Goal: Task Accomplishment & Management: Use online tool/utility

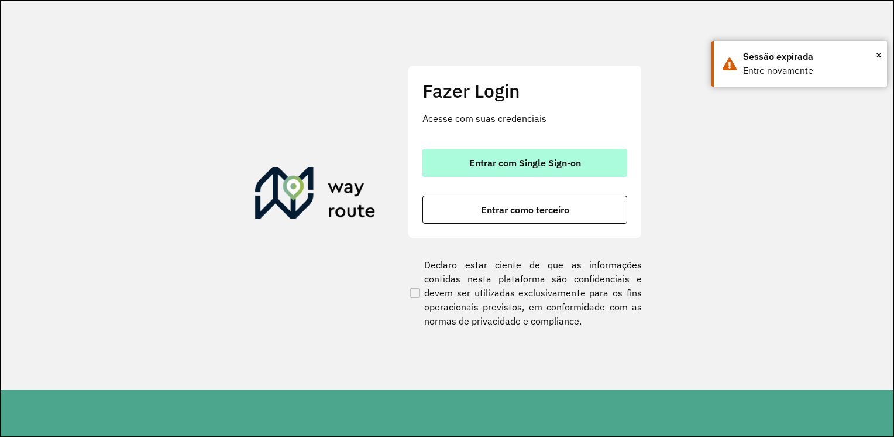
click at [524, 161] on span "Entrar com Single Sign-on" at bounding box center [525, 162] width 112 height 9
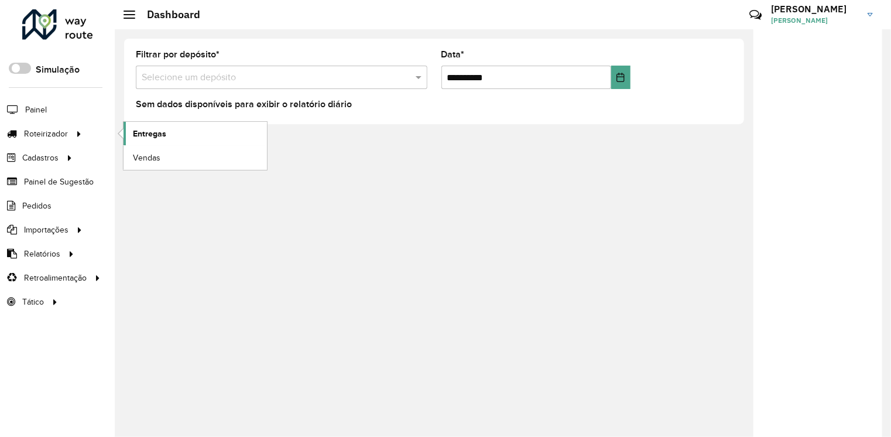
click at [143, 130] on span "Entregas" at bounding box center [149, 134] width 33 height 12
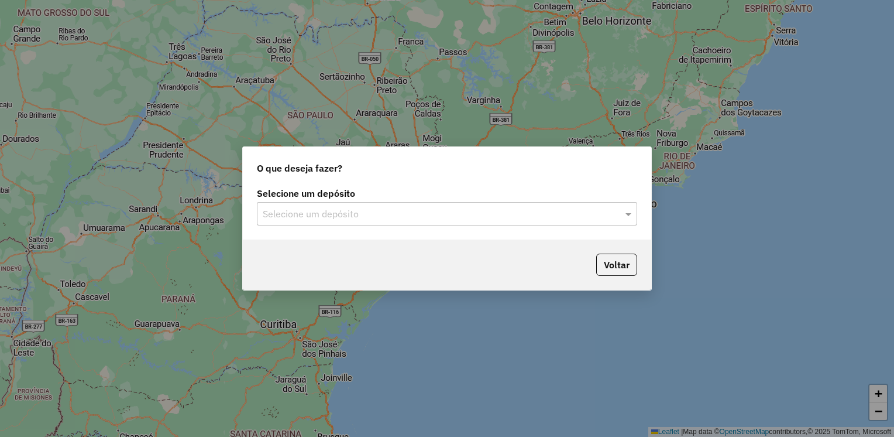
click at [388, 212] on input "text" at bounding box center [435, 214] width 345 height 14
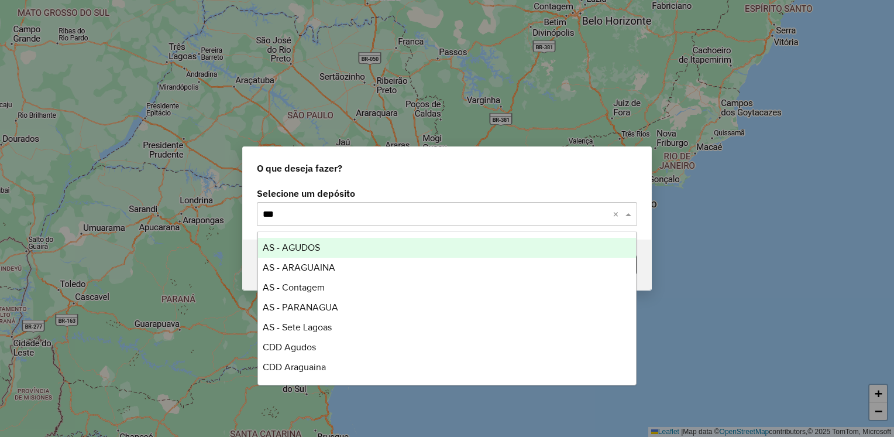
type input "****"
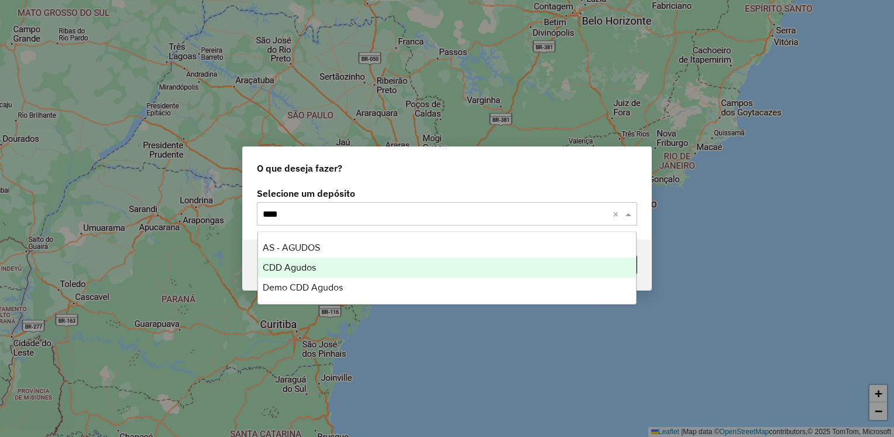
click at [289, 271] on span "CDD Agudos" at bounding box center [289, 267] width 53 height 10
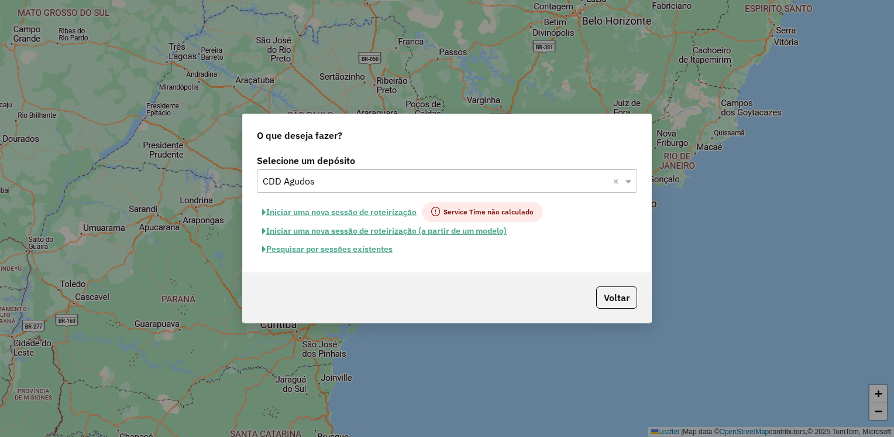
click at [362, 251] on button "Pesquisar por sessões existentes" at bounding box center [327, 249] width 141 height 18
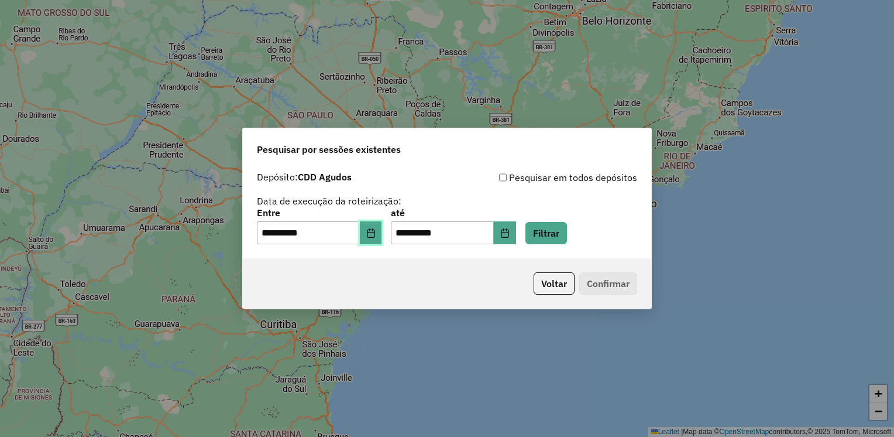
click at [369, 234] on button "Choose Date" at bounding box center [371, 232] width 22 height 23
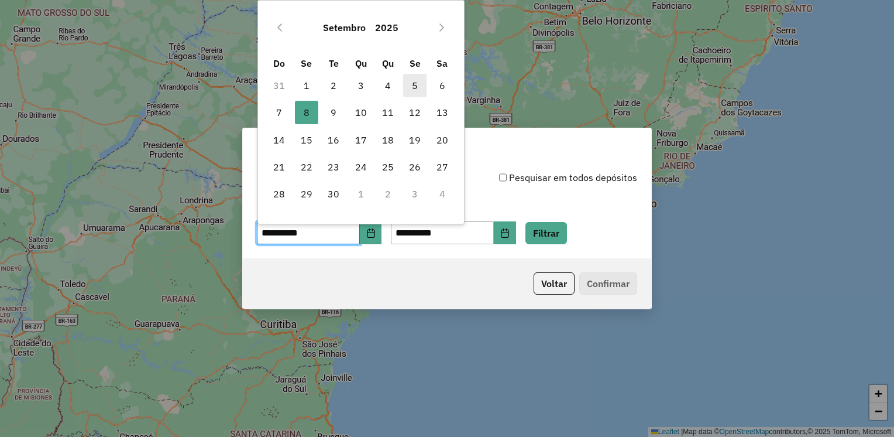
click at [414, 86] on span "5" at bounding box center [414, 85] width 23 height 23
type input "**********"
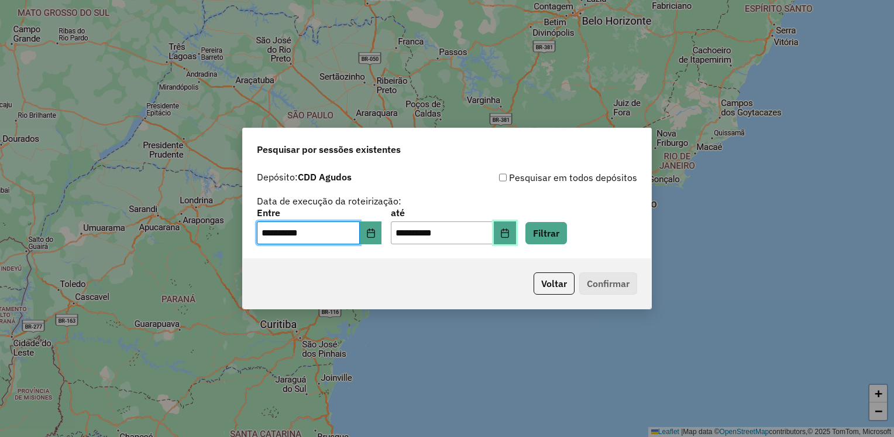
click at [510, 235] on icon "Choose Date" at bounding box center [504, 232] width 9 height 9
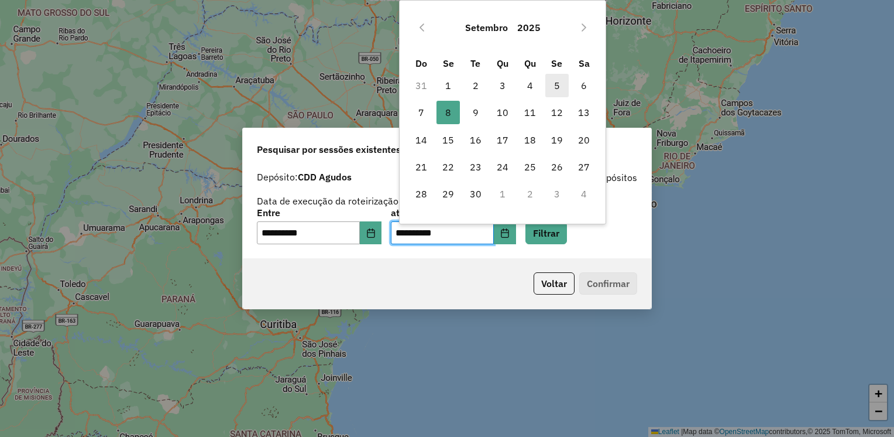
click at [557, 80] on span "5" at bounding box center [556, 85] width 23 height 23
type input "**********"
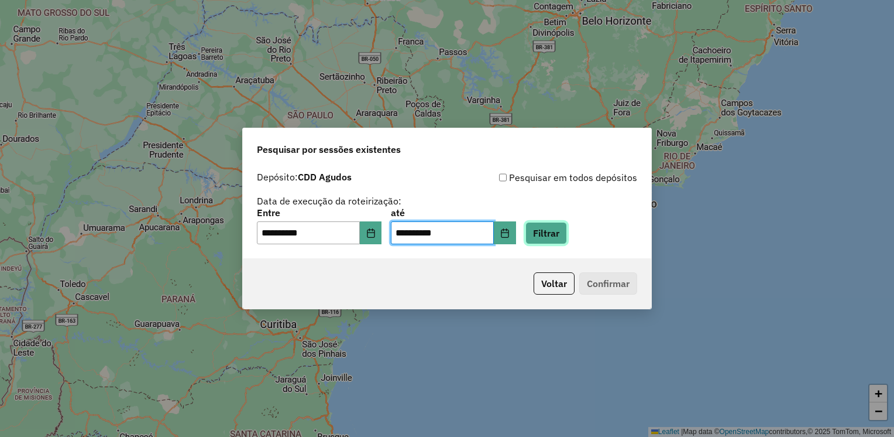
click at [551, 239] on button "Filtrar" at bounding box center [547, 233] width 42 height 22
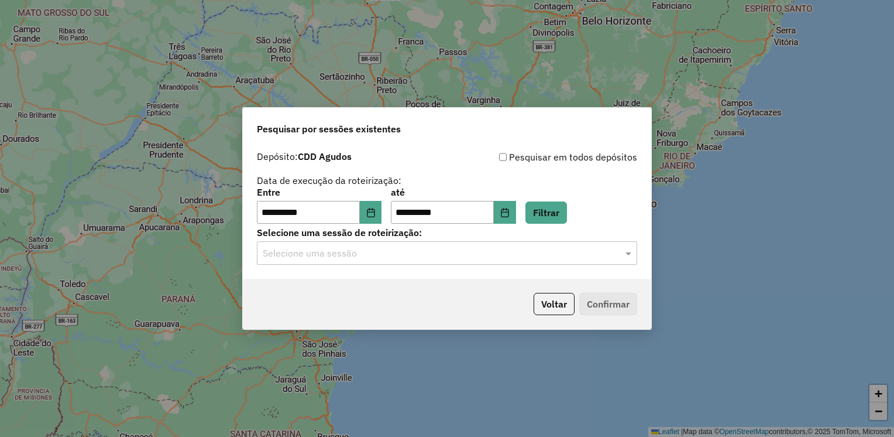
click at [447, 245] on div "Selecione uma sessão" at bounding box center [447, 252] width 380 height 23
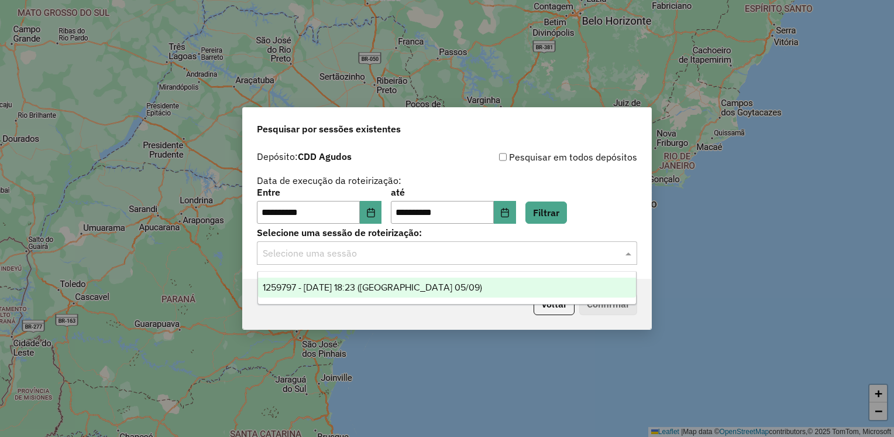
click at [392, 285] on span "1259797 - 05/09/2025 18:23 (Agudos 05/09)" at bounding box center [372, 287] width 219 height 10
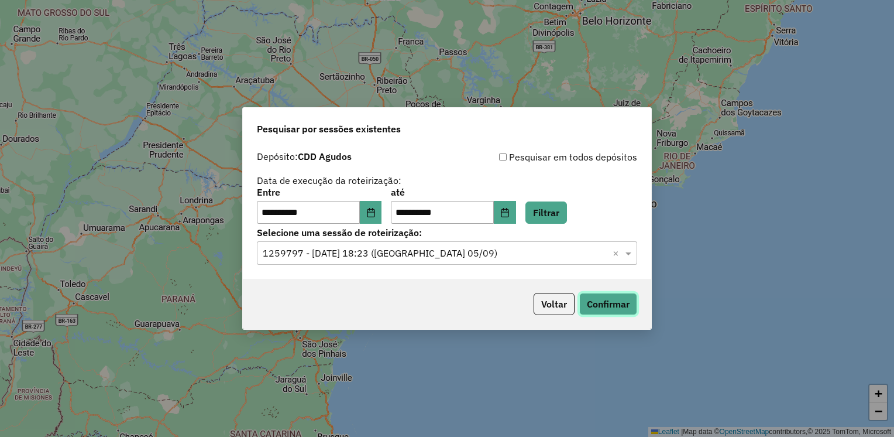
click at [598, 296] on button "Confirmar" at bounding box center [608, 304] width 58 height 22
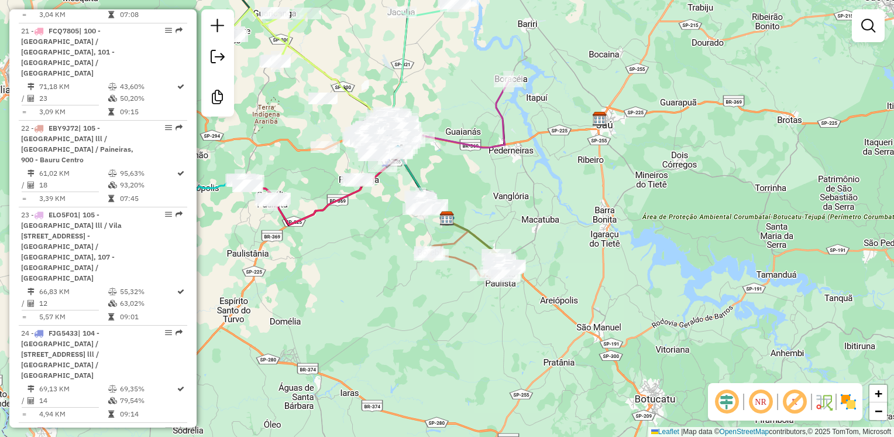
scroll to position [1873, 0]
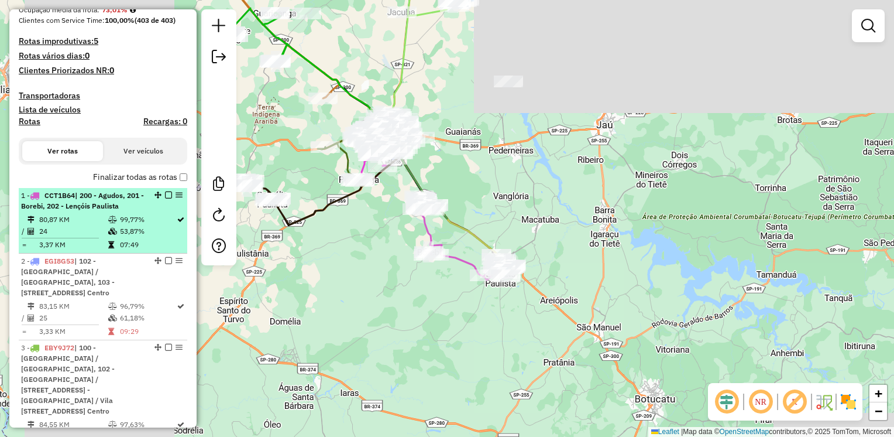
scroll to position [351, 0]
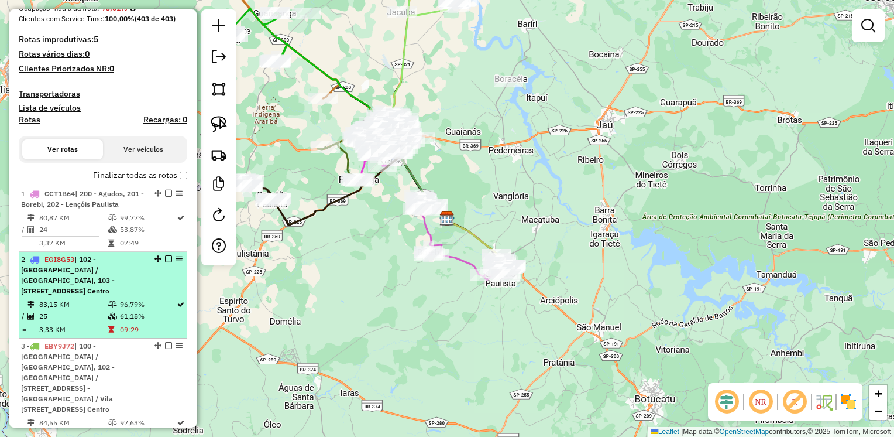
click at [115, 278] on span "| 102 - [GEOGRAPHIC_DATA] / [GEOGRAPHIC_DATA], 103 - [STREET_ADDRESS] Centro" at bounding box center [68, 275] width 94 height 40
select select "**********"
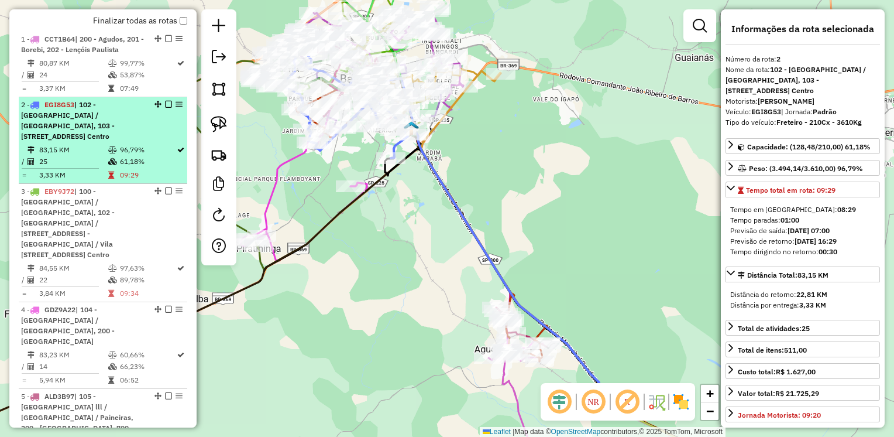
scroll to position [527, 0]
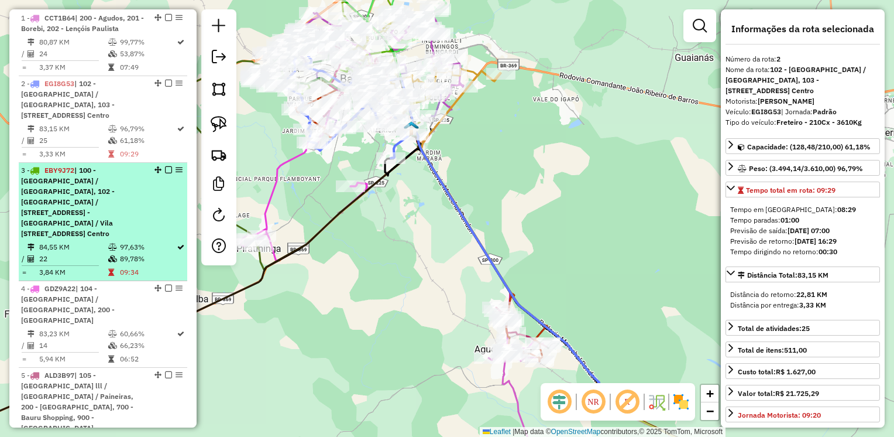
click at [117, 239] on div "3 - EBY9J72 | 100 - Parque das Nações / Parque Rossi, 102 - Parque Roosevelt / …" at bounding box center [83, 202] width 124 height 74
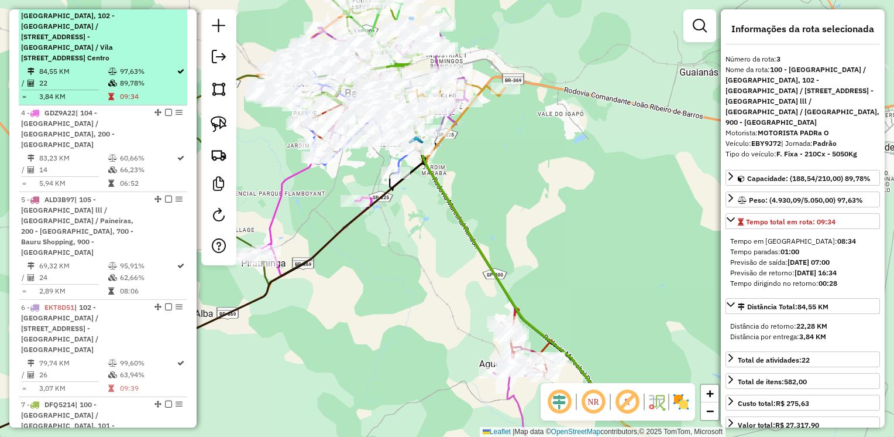
scroll to position [761, 0]
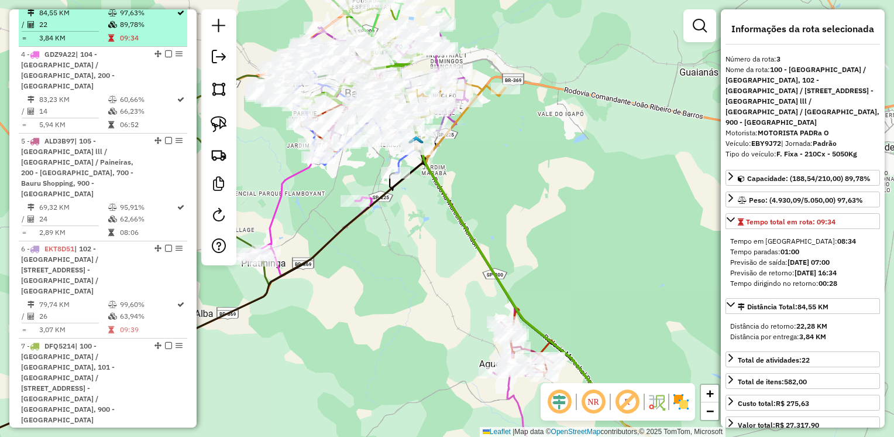
click at [98, 259] on span "| 102 - Parque Roosevelt / Jardim Rosa Branca, 103 - Vila Industrial / Vila Sou…" at bounding box center [59, 269] width 77 height 51
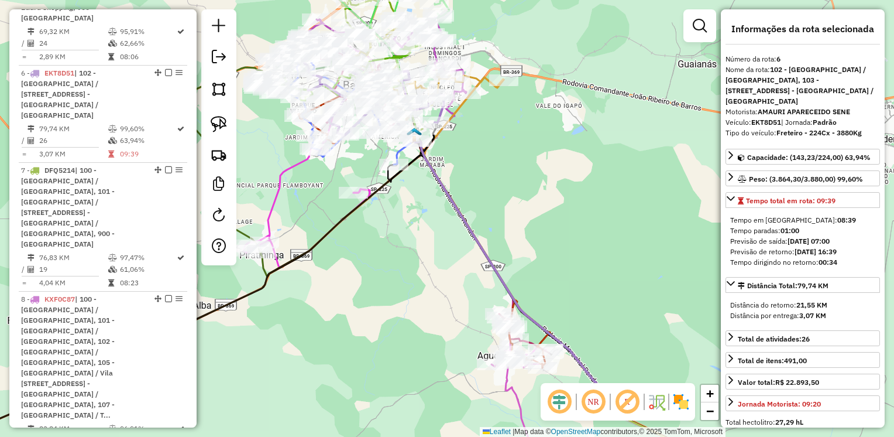
scroll to position [995, 0]
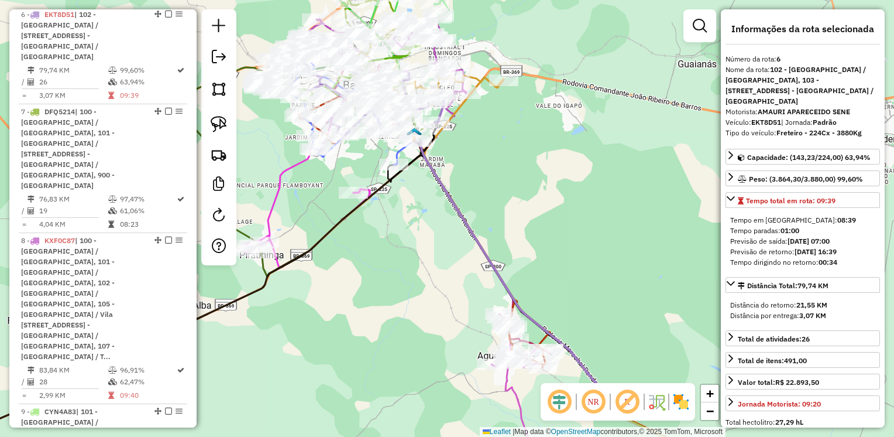
click at [115, 259] on span "| 100 - Parque das Nações / Parque Rossi, 101 - Nova Bauru / Parque São Geraldo…" at bounding box center [68, 298] width 94 height 125
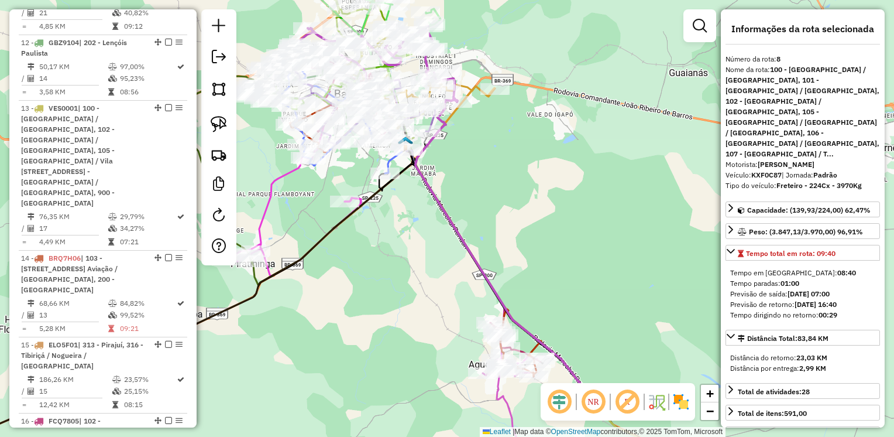
scroll to position [1639, 0]
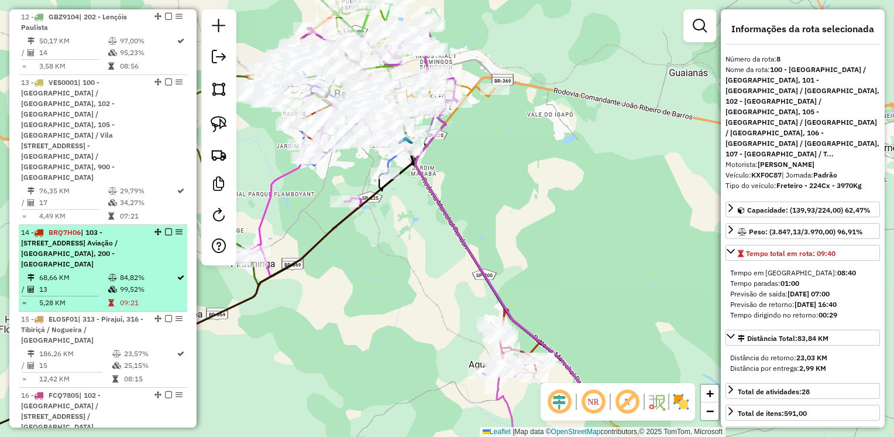
click at [115, 283] on td at bounding box center [114, 289] width 12 height 12
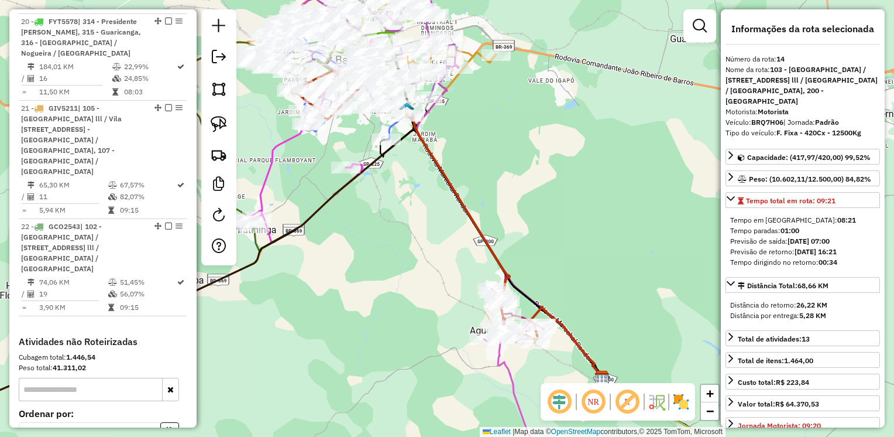
scroll to position [2358, 0]
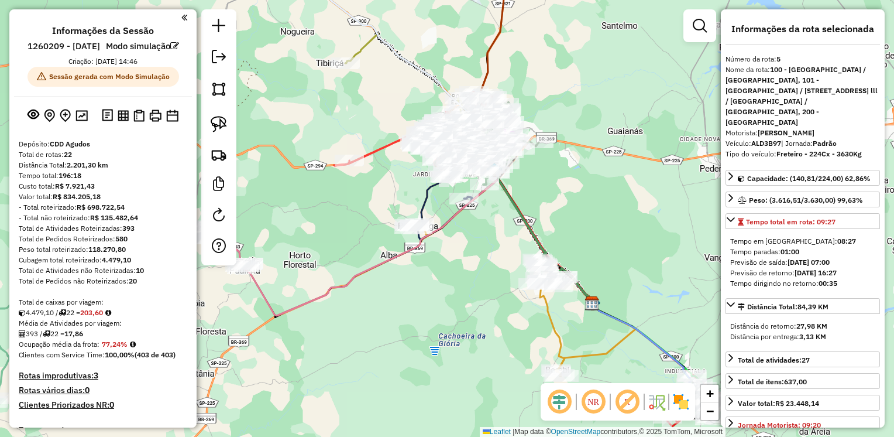
select select "**********"
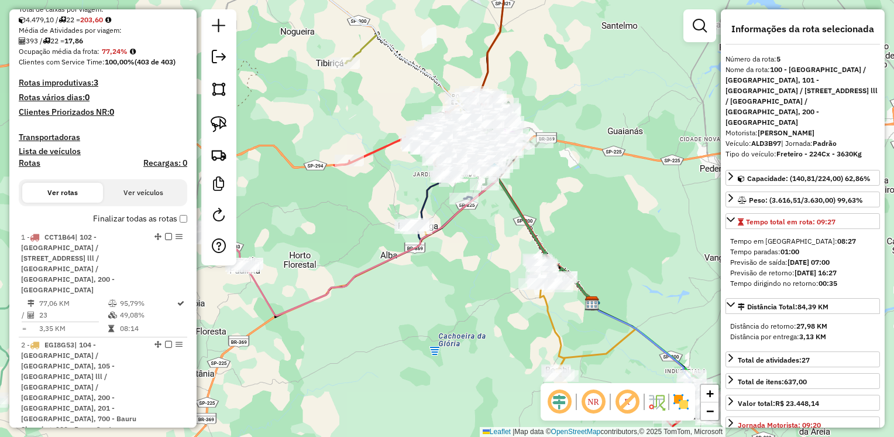
scroll to position [234, 0]
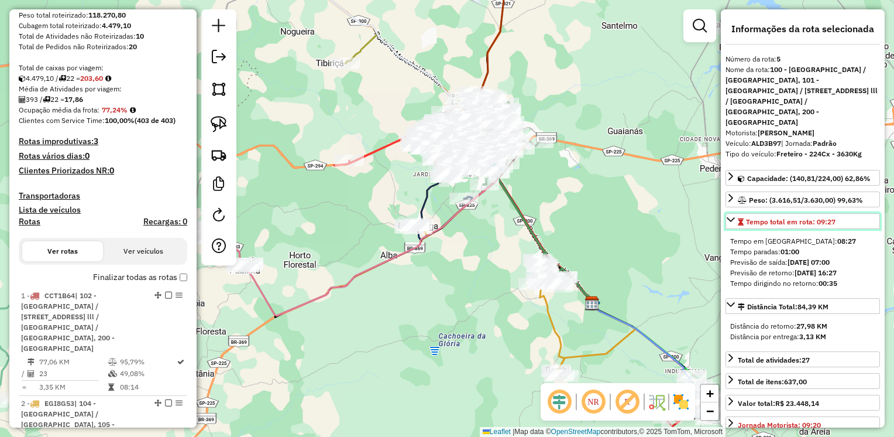
click at [735, 213] on link "Tempo total em rota: 09:27" at bounding box center [803, 221] width 155 height 16
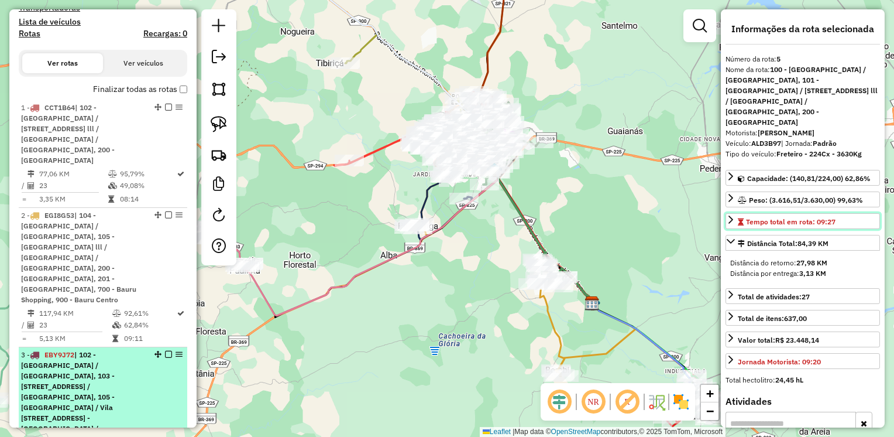
scroll to position [468, 0]
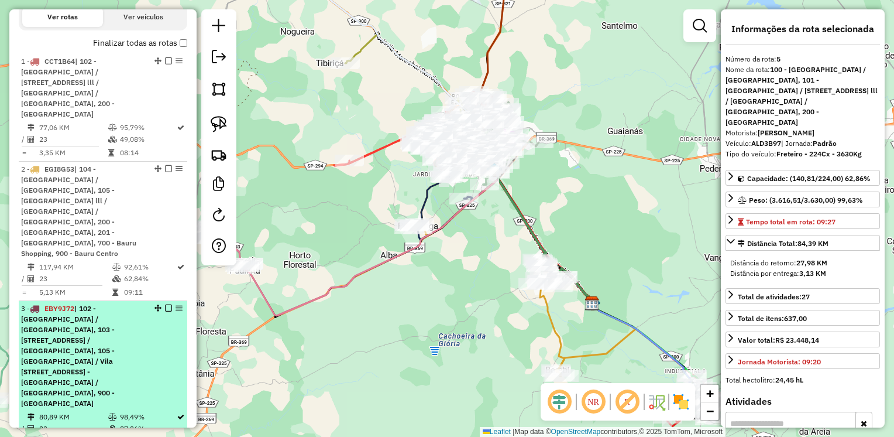
click at [89, 304] on span "| 102 - Parque Roosevelt / Jardim Rosa Branca, 103 - Vila Industrial / Vila Sou…" at bounding box center [68, 356] width 94 height 104
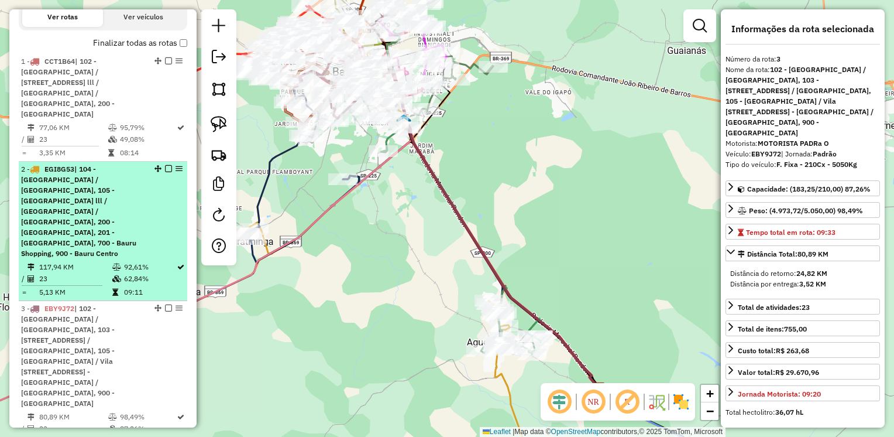
scroll to position [527, 0]
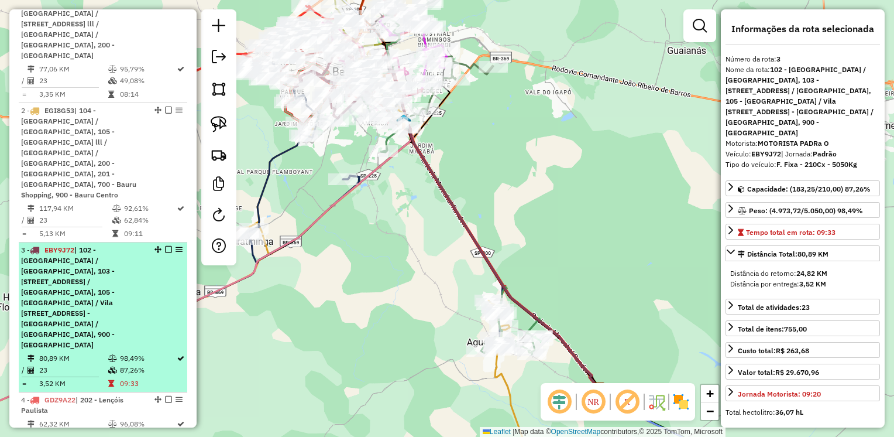
click at [134, 250] on div "3 - EBY9J72 | 102 - Parque Roosevelt / Jardim Rosa Branca, 103 - Vila Industria…" at bounding box center [83, 297] width 124 height 105
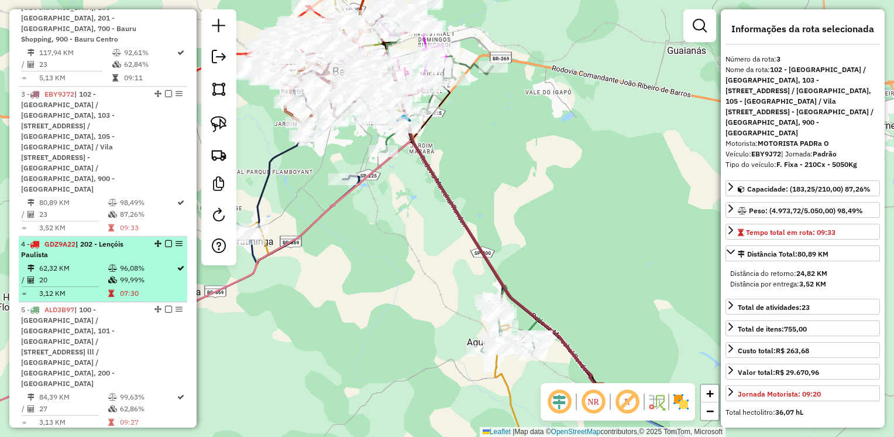
scroll to position [702, 0]
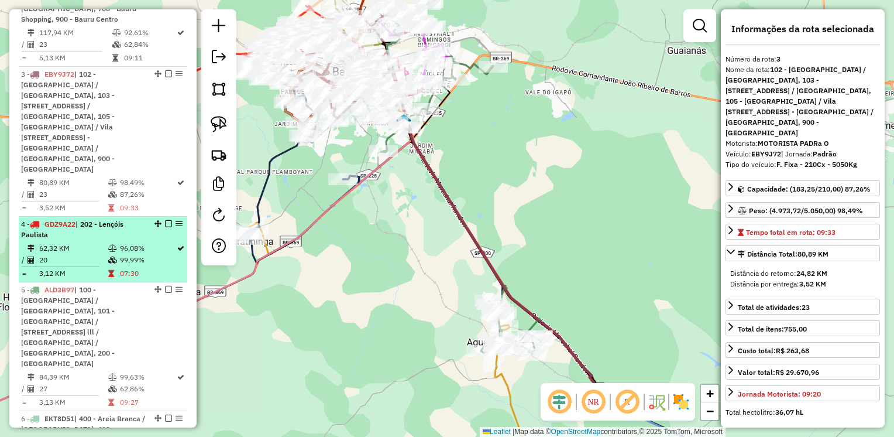
click at [101, 254] on td "20" at bounding box center [73, 260] width 69 height 12
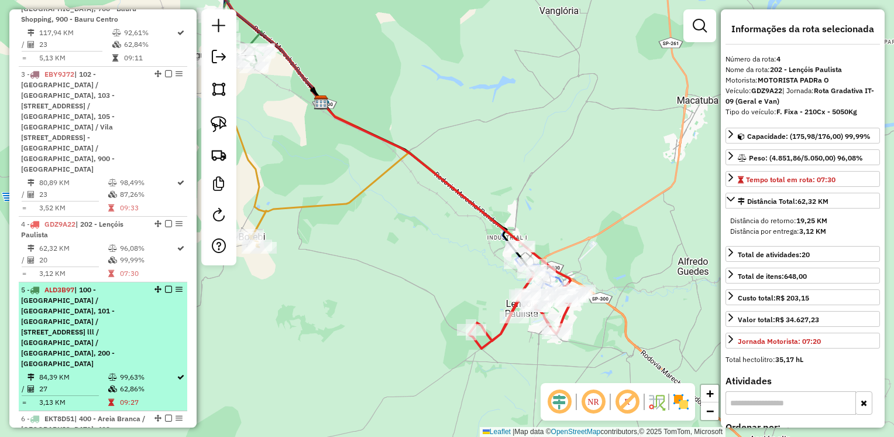
click at [90, 285] on span "| 100 - Parque das Nações / Parque Rossi, 101 - Nova Bauru / Parque São Geraldo…" at bounding box center [68, 326] width 94 height 83
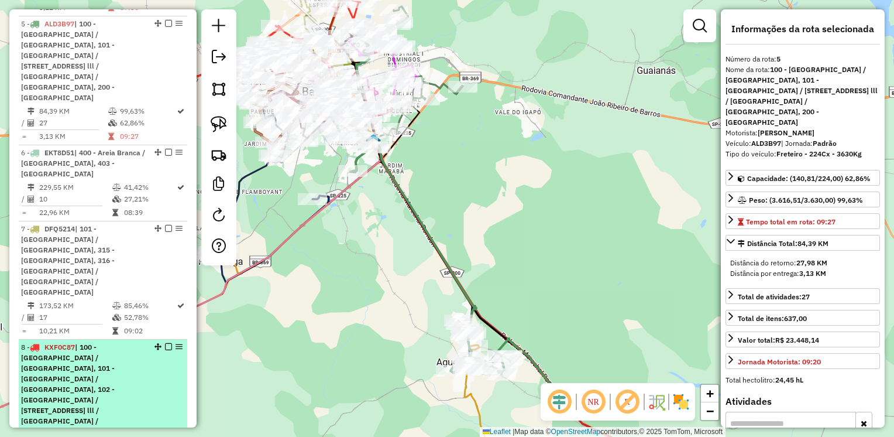
scroll to position [995, 0]
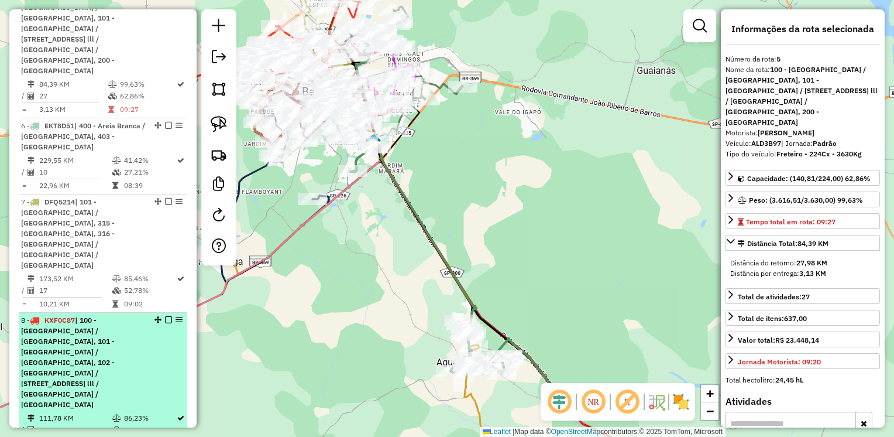
click at [106, 315] on span "| 100 - Parque das Nações / Parque Rossi, 101 - Nova Bauru / Parque São Geraldo…" at bounding box center [68, 361] width 94 height 93
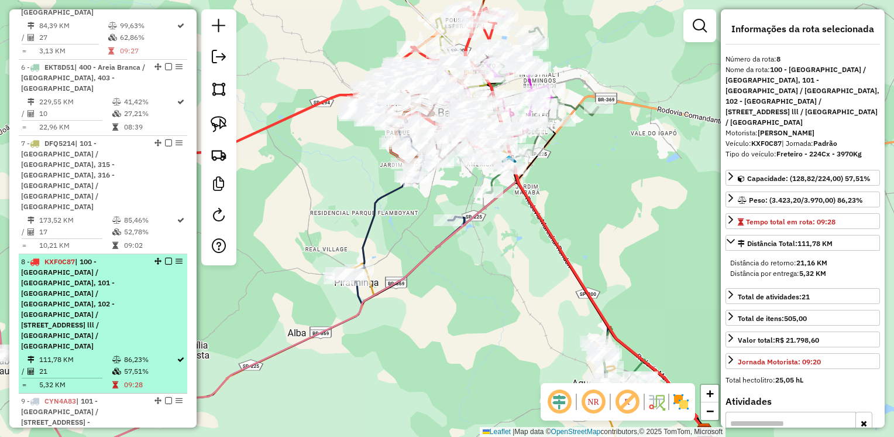
scroll to position [1112, 0]
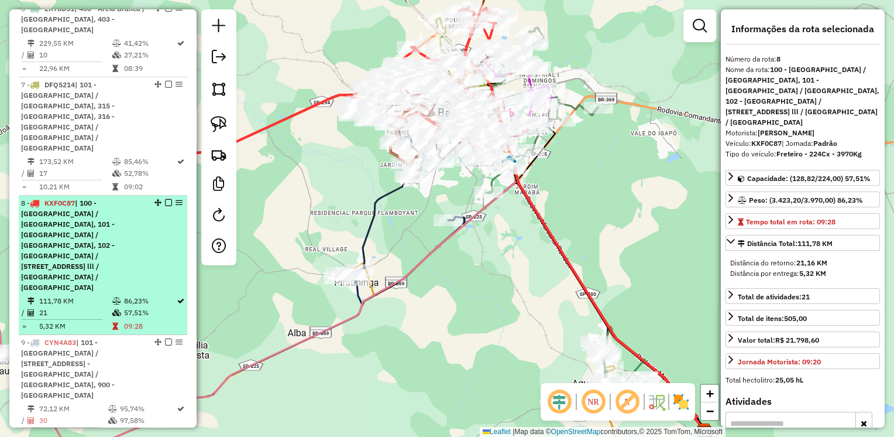
click at [106, 337] on div "9 - CYN4A83 | 101 - Nova Bauru / Parque São Geraldo, 102 - Parque Roosevelt / J…" at bounding box center [83, 368] width 124 height 63
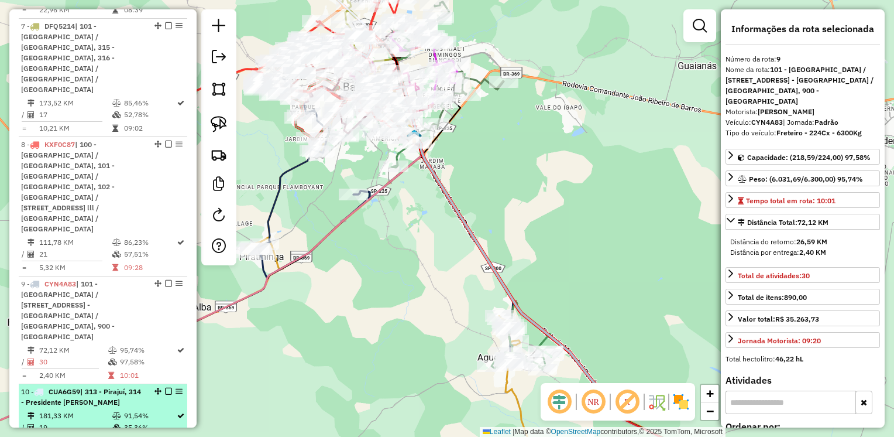
scroll to position [1229, 0]
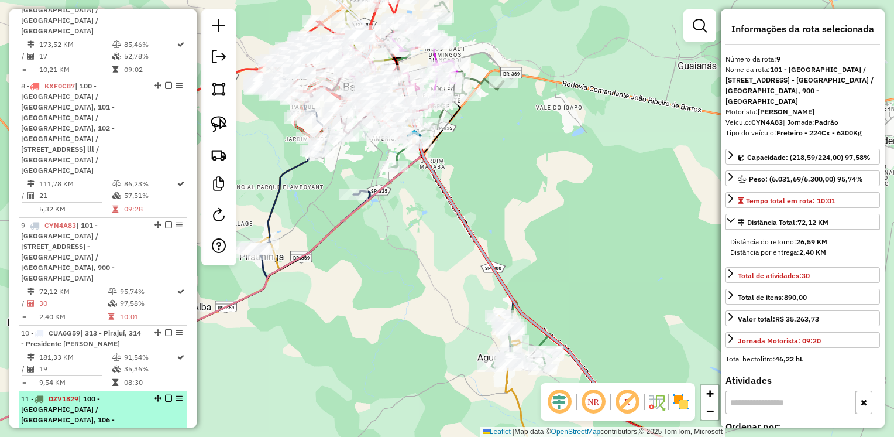
click at [108, 394] on span "| 100 - Parque das Nações / Parque Rossi, 106 - Parque Paulistano / Jardim Sant…" at bounding box center [68, 430] width 94 height 72
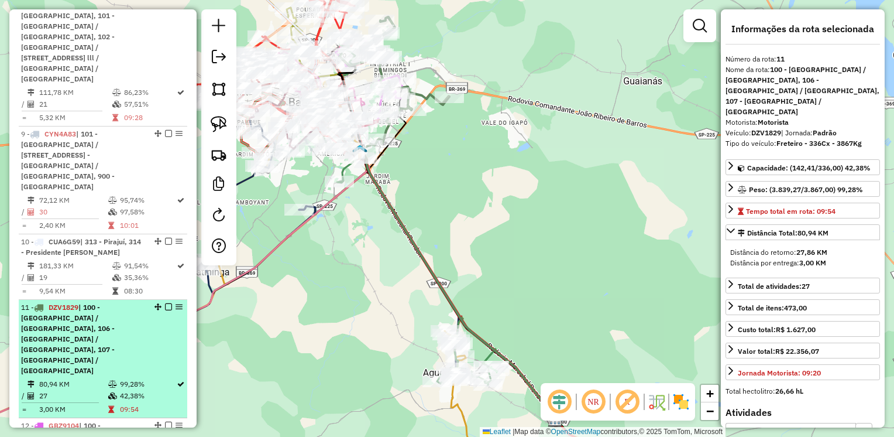
scroll to position [1346, 0]
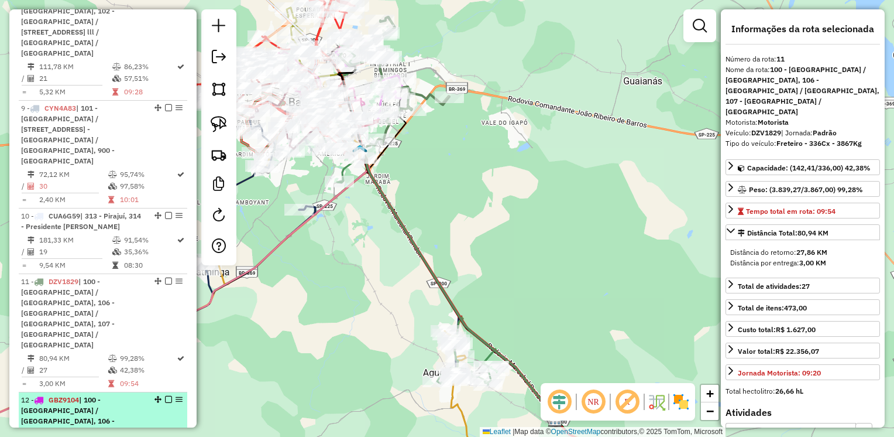
click at [105, 395] on span "| 100 - Parque das Nações / Parque Rossi, 106 - Parque Paulistano / Jardim Sant…" at bounding box center [68, 431] width 94 height 72
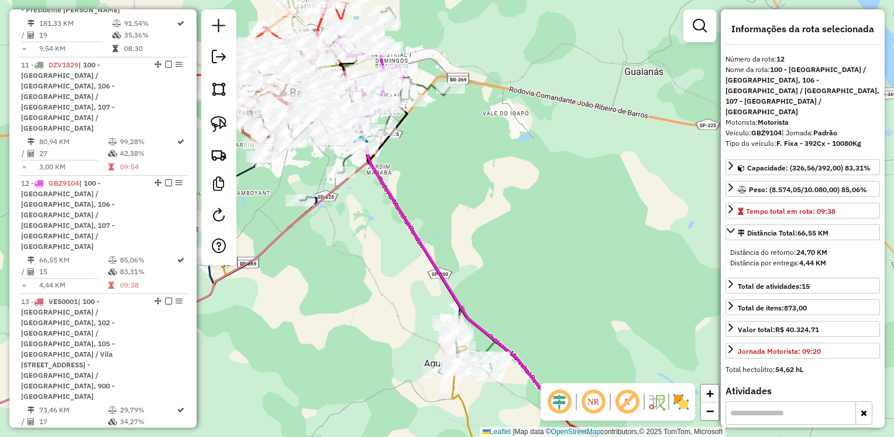
scroll to position [1580, 0]
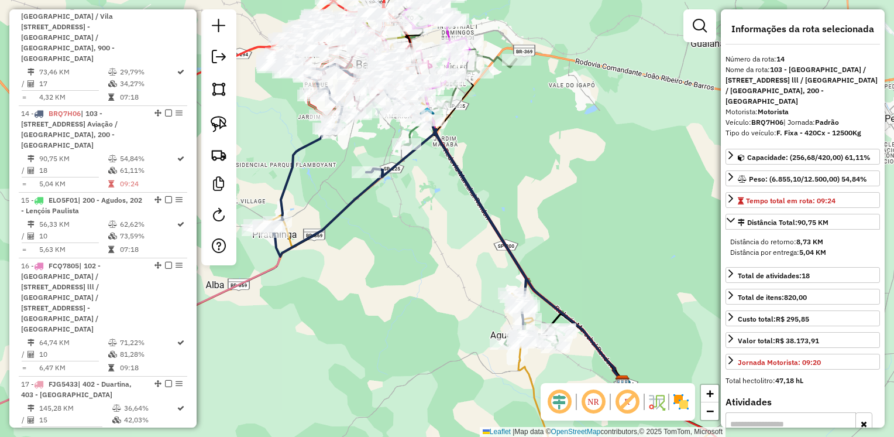
scroll to position [1873, 0]
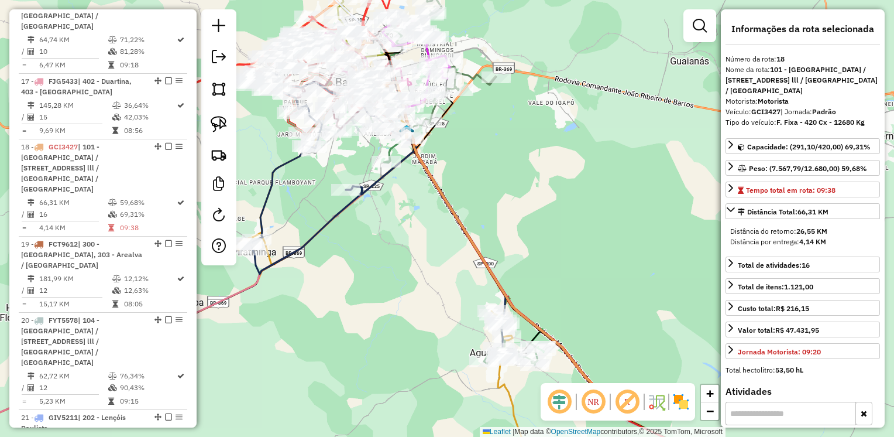
scroll to position [2224, 0]
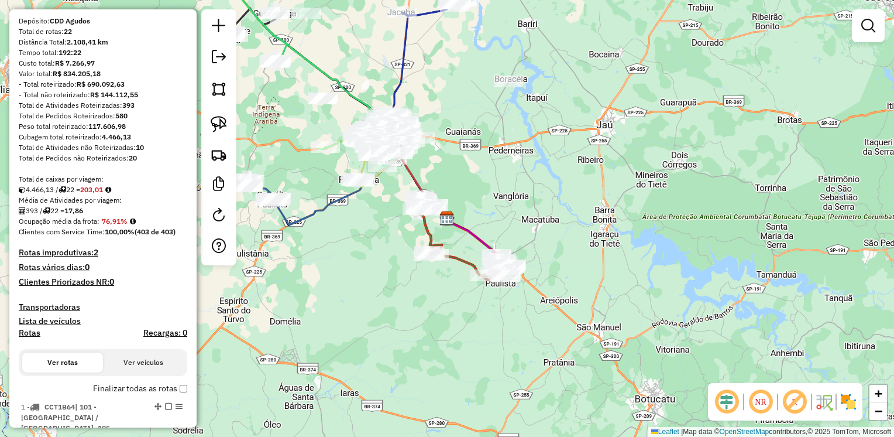
scroll to position [113, 0]
